Goal: Task Accomplishment & Management: Manage account settings

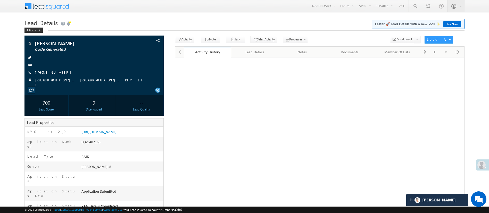
click at [0, 0] on link "Manage Leads" at bounding box center [0, 0] width 0 height 0
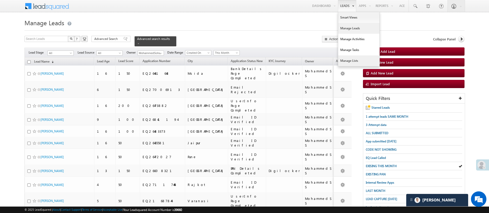
click at [354, 60] on link "Manage Lists" at bounding box center [358, 60] width 41 height 11
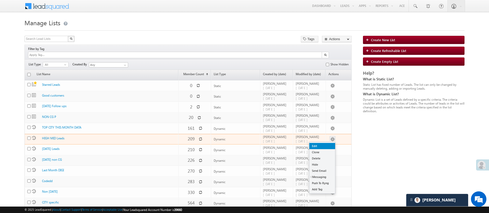
click at [329, 143] on link "Edit" at bounding box center [323, 146] width 26 height 6
checkbox input "true"
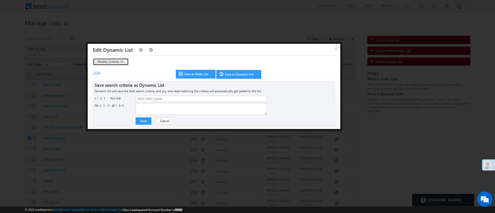
click at [107, 63] on button "Modify Criteria >>" at bounding box center [111, 61] width 36 height 7
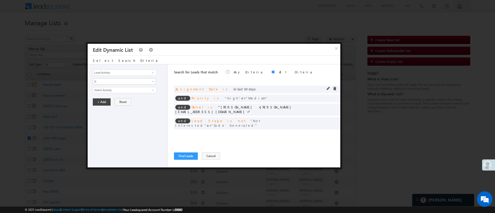
click at [326, 89] on div "and Assignment Date is in last 30 days" at bounding box center [257, 90] width 166 height 8
click at [327, 89] on span at bounding box center [329, 89] width 4 height 4
click at [117, 92] on link "Last 30 Days" at bounding box center [124, 90] width 63 height 6
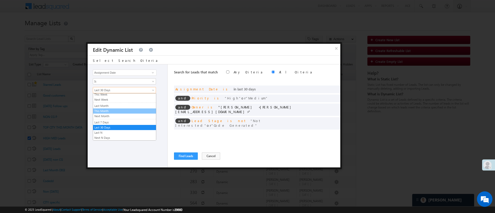
click at [128, 111] on link "This Month" at bounding box center [124, 111] width 63 height 5
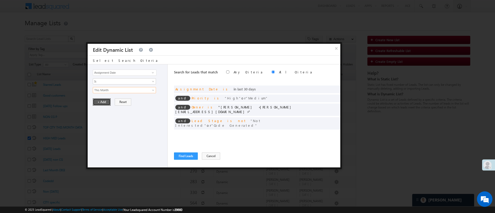
click at [106, 103] on button "+ Add" at bounding box center [102, 102] width 18 height 7
click at [329, 106] on span at bounding box center [329, 107] width 4 height 4
click at [145, 92] on span "MohammedSohail S" at bounding box center [122, 90] width 59 height 6
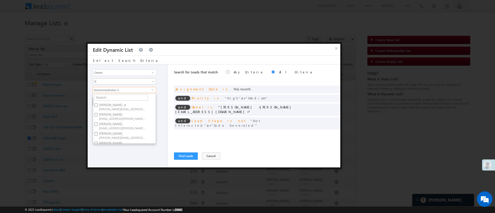
click at [122, 113] on label "[PERSON_NAME] [PERSON_NAME][EMAIL_ADDRESS][DOMAIN_NAME]" at bounding box center [122, 117] width 58 height 10
click at [98, 113] on input "[PERSON_NAME] [PERSON_NAME][EMAIL_ADDRESS][DOMAIN_NAME]" at bounding box center [95, 114] width 3 height 3
checkbox input "true"
click at [141, 121] on label "MohammedSohail S [PERSON_NAME][EMAIL_ADDRESS][DOMAIN_NAME]" at bounding box center [122, 126] width 58 height 10
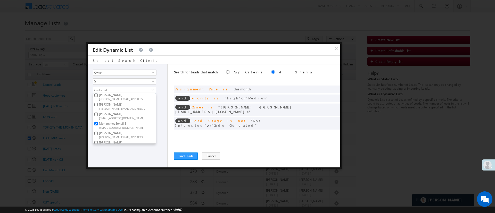
click at [98, 122] on input "MohammedSohail S [PERSON_NAME][EMAIL_ADDRESS][DOMAIN_NAME]" at bounding box center [95, 123] width 3 height 3
checkbox input "false"
click at [126, 160] on div "Lead Activity Task Sales Group Prospect Id WA Last Message Timestamp 4th Day Di…" at bounding box center [128, 116] width 80 height 103
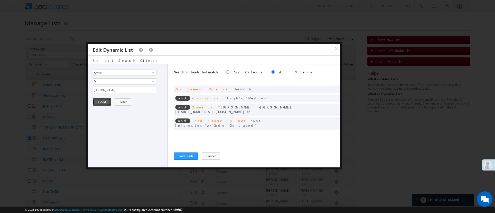
click at [102, 102] on button "+ Add" at bounding box center [102, 102] width 18 height 7
click at [335, 98] on span at bounding box center [335, 98] width 4 height 4
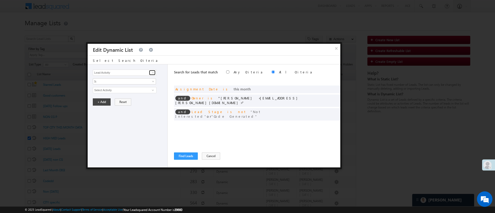
click at [151, 75] on link at bounding box center [152, 72] width 6 height 5
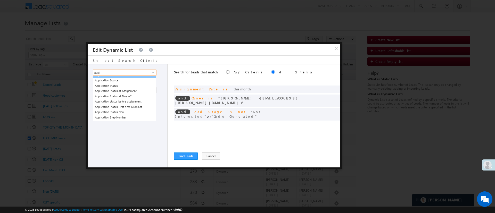
scroll to position [20, 0]
click at [133, 112] on link "Application Status New" at bounding box center [124, 111] width 63 height 6
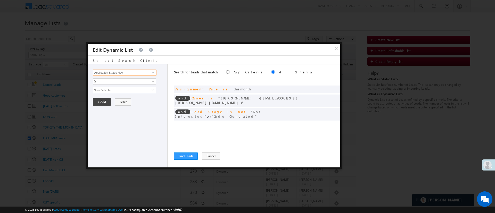
type input "Application Status New"
click at [131, 91] on span "None Selected" at bounding box center [122, 90] width 59 height 6
click at [114, 111] on label "Email ID Verified" at bounding box center [109, 114] width 33 height 8
click at [98, 112] on input "Email ID Verified" at bounding box center [95, 113] width 3 height 3
checkbox input "true"
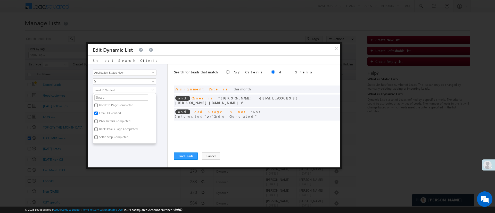
click at [116, 106] on label "UserInfo Page Completed" at bounding box center [115, 106] width 45 height 8
click at [98, 106] on input "UserInfo Page Completed" at bounding box center [95, 105] width 3 height 3
checkbox input "true"
click at [118, 147] on div "Lead Activity Task Sales Group Prospect Id WA Last Message Timestamp 4th Day Di…" at bounding box center [128, 116] width 80 height 103
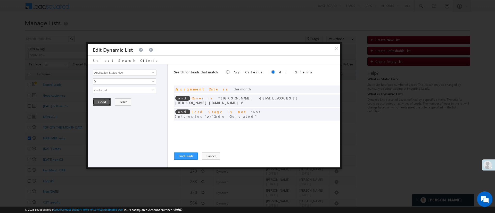
click at [106, 103] on button "+ Add" at bounding box center [102, 102] width 18 height 7
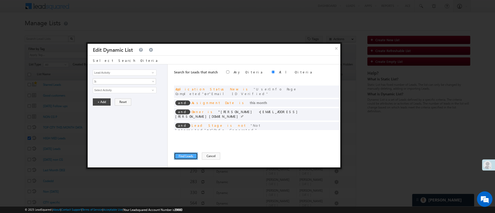
click at [184, 155] on button "Find Leads" at bounding box center [186, 156] width 24 height 7
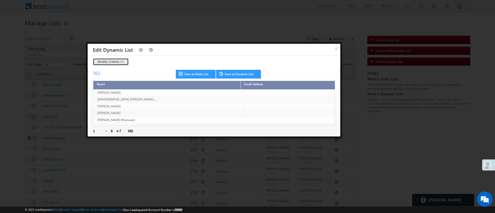
click at [122, 63] on button "Modify Criteria >>" at bounding box center [111, 61] width 36 height 7
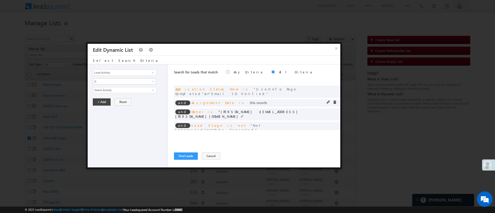
click at [324, 99] on div "and Assignment Date is this month" at bounding box center [257, 103] width 166 height 8
click at [136, 91] on input "Select Activity" at bounding box center [124, 90] width 63 height 6
click at [327, 101] on span at bounding box center [329, 103] width 4 height 4
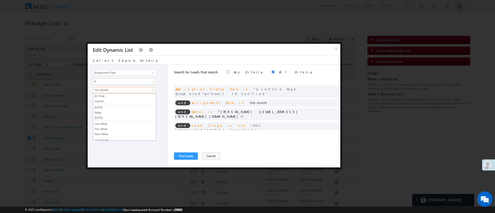
scroll to position [29, 0]
click at [142, 92] on span "This Month" at bounding box center [121, 90] width 56 height 5
click at [135, 100] on link "Custom" at bounding box center [124, 101] width 63 height 5
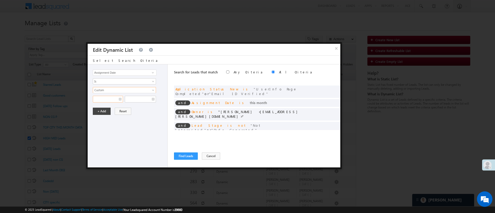
click at [112, 100] on input "text" at bounding box center [108, 99] width 30 height 7
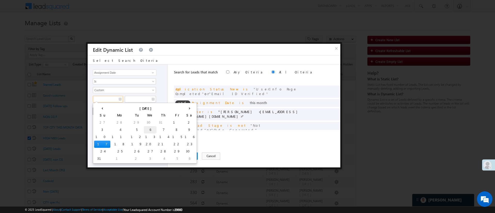
click at [144, 130] on td "6" at bounding box center [150, 129] width 13 height 7
type input "[DATE]"
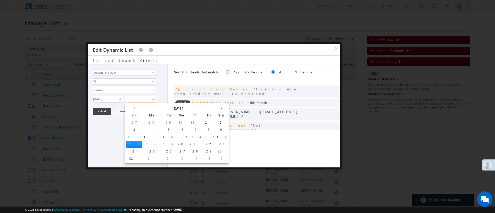
click at [136, 100] on input "text" at bounding box center [140, 99] width 31 height 7
click at [130, 107] on th "‹" at bounding box center [134, 108] width 16 height 8
click at [213, 109] on th "›" at bounding box center [220, 108] width 14 height 8
click at [215, 137] on td "16" at bounding box center [221, 137] width 12 height 7
type input "[DATE]"
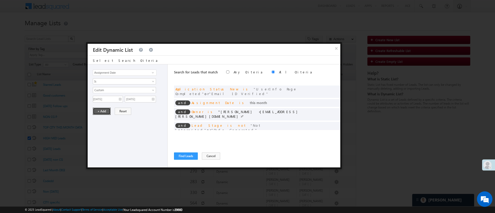
click at [103, 112] on button "+ Add" at bounding box center [102, 111] width 18 height 7
click at [192, 158] on button "Find Leads" at bounding box center [186, 156] width 24 height 7
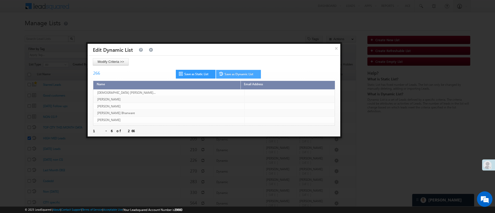
click at [239, 74] on link "Save as Dynamic List" at bounding box center [238, 74] width 45 height 9
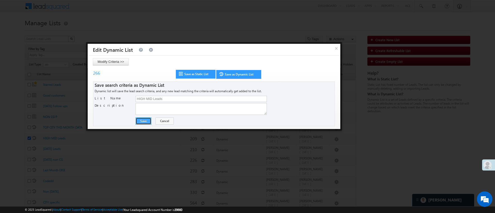
click at [148, 122] on button "Save" at bounding box center [144, 121] width 16 height 7
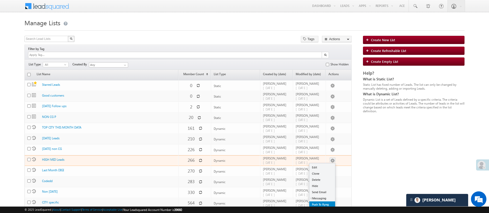
click at [324, 202] on link "Push To Ryng" at bounding box center [323, 205] width 26 height 6
